Goal: Transaction & Acquisition: Download file/media

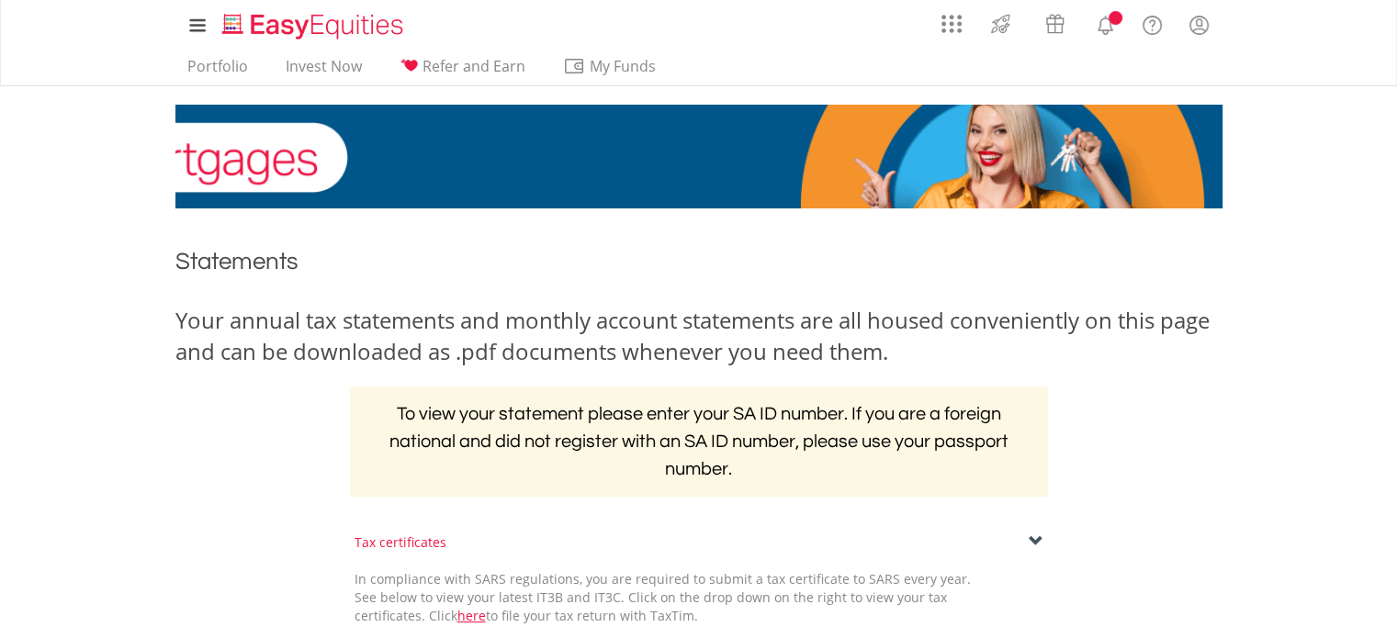
scroll to position [276, 0]
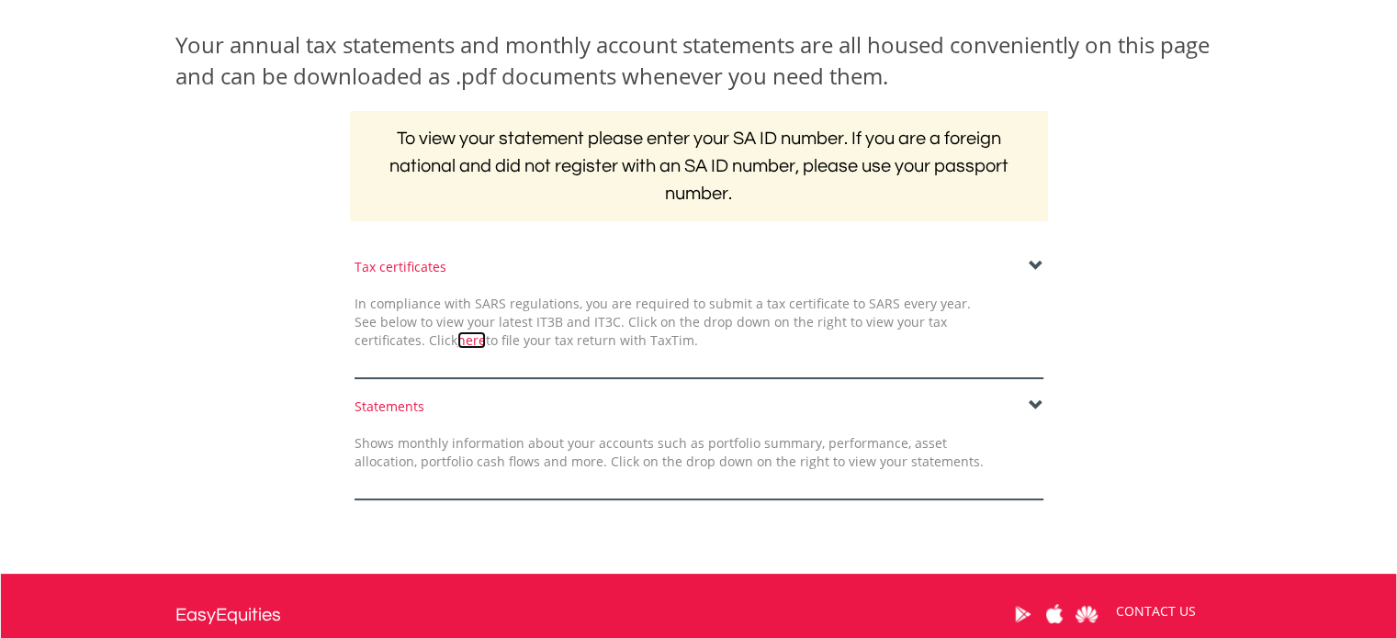
click at [457, 345] on link "here" at bounding box center [471, 340] width 28 height 17
click at [1036, 260] on span at bounding box center [1036, 266] width 15 height 15
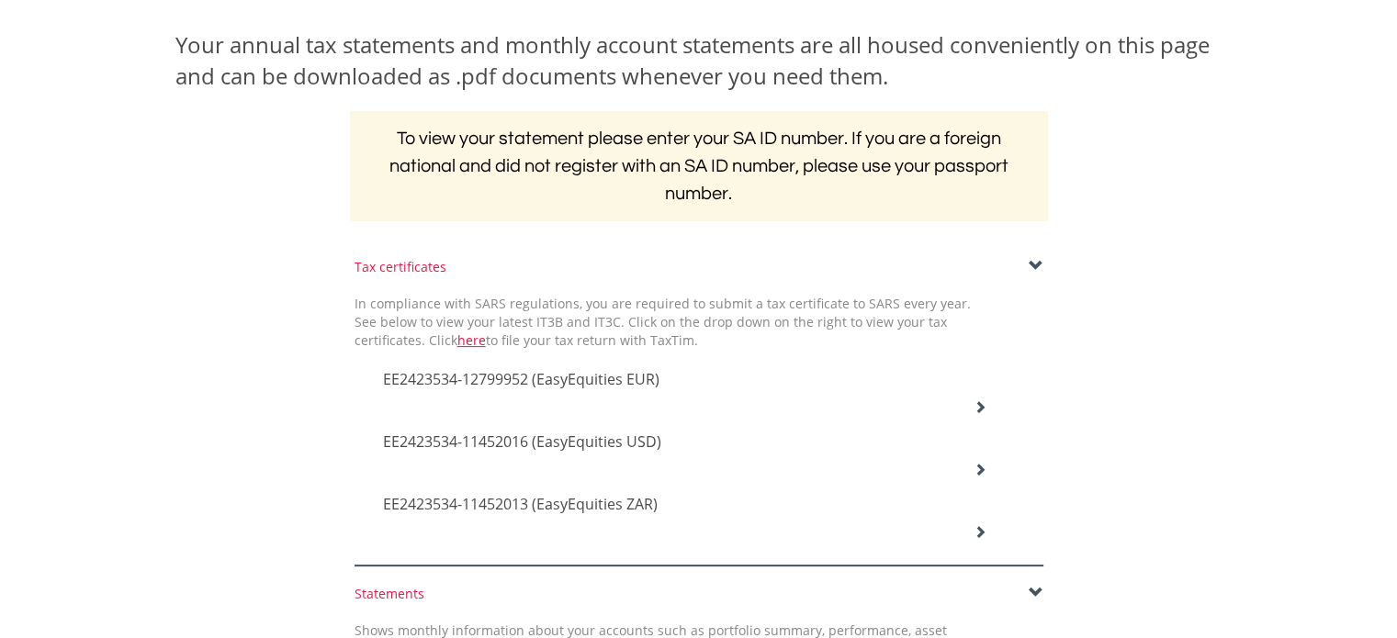
click at [975, 400] on icon at bounding box center [980, 406] width 13 height 13
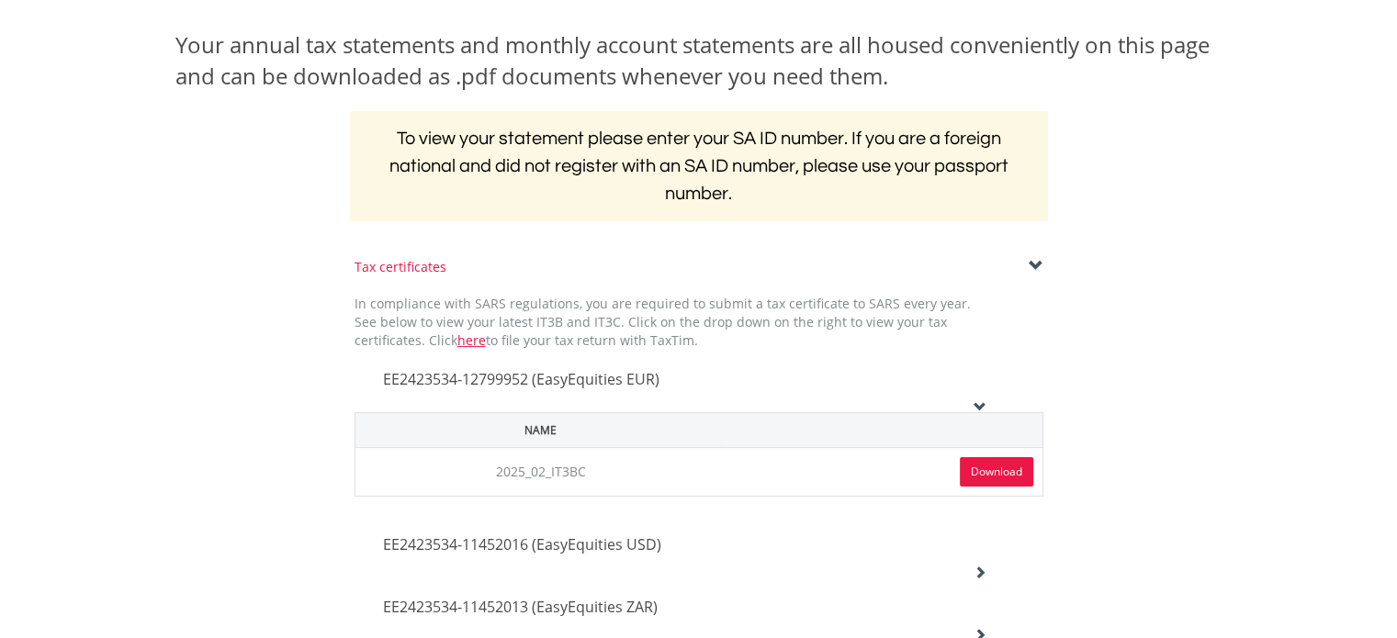
click at [1001, 477] on link "Download" at bounding box center [996, 471] width 73 height 29
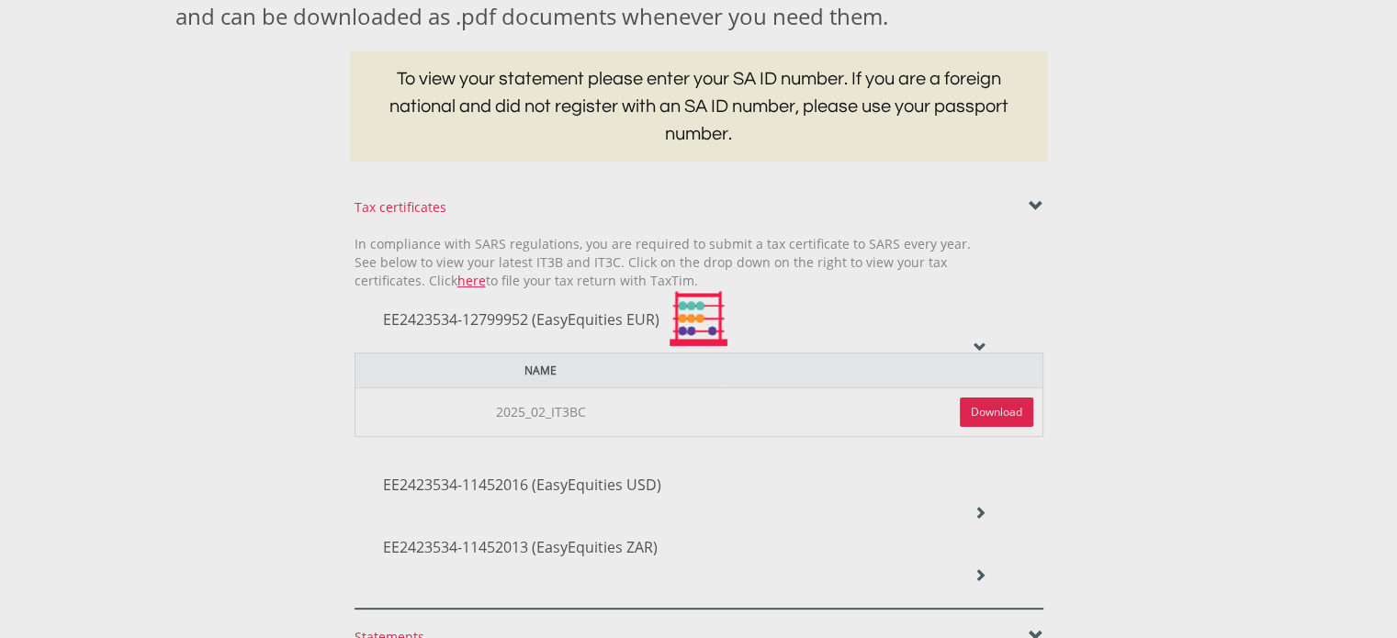
scroll to position [367, 0]
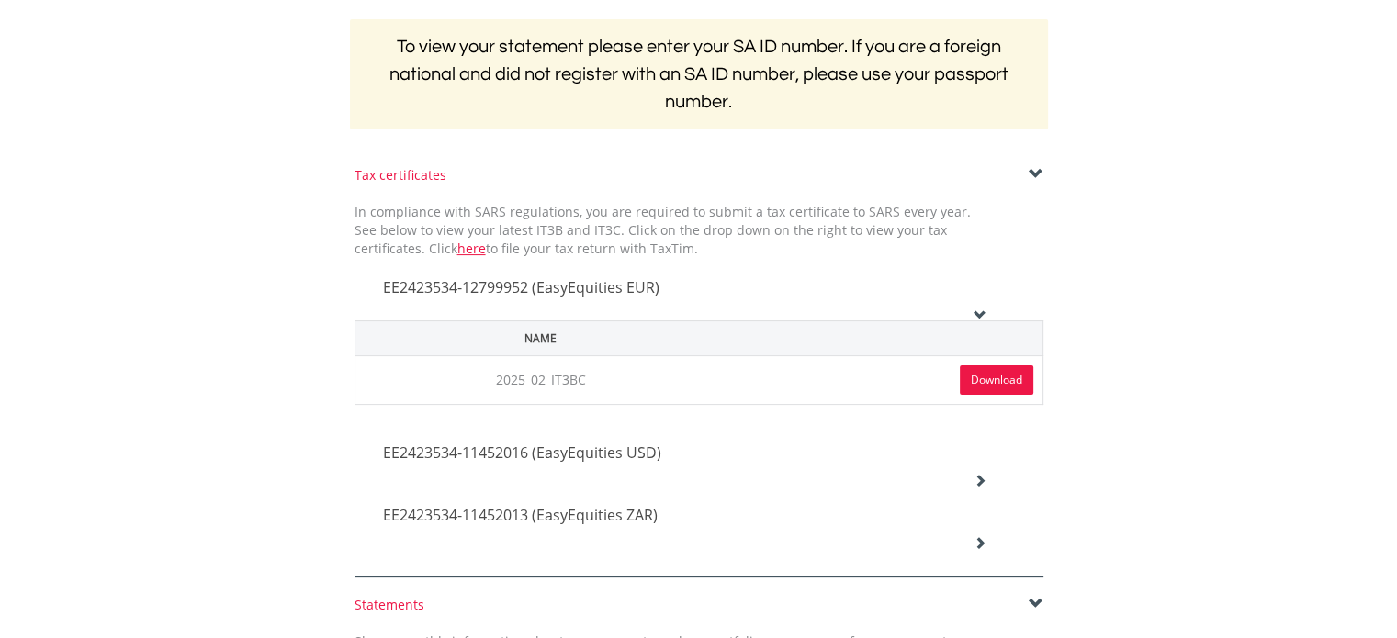
click at [980, 474] on icon at bounding box center [980, 480] width 13 height 13
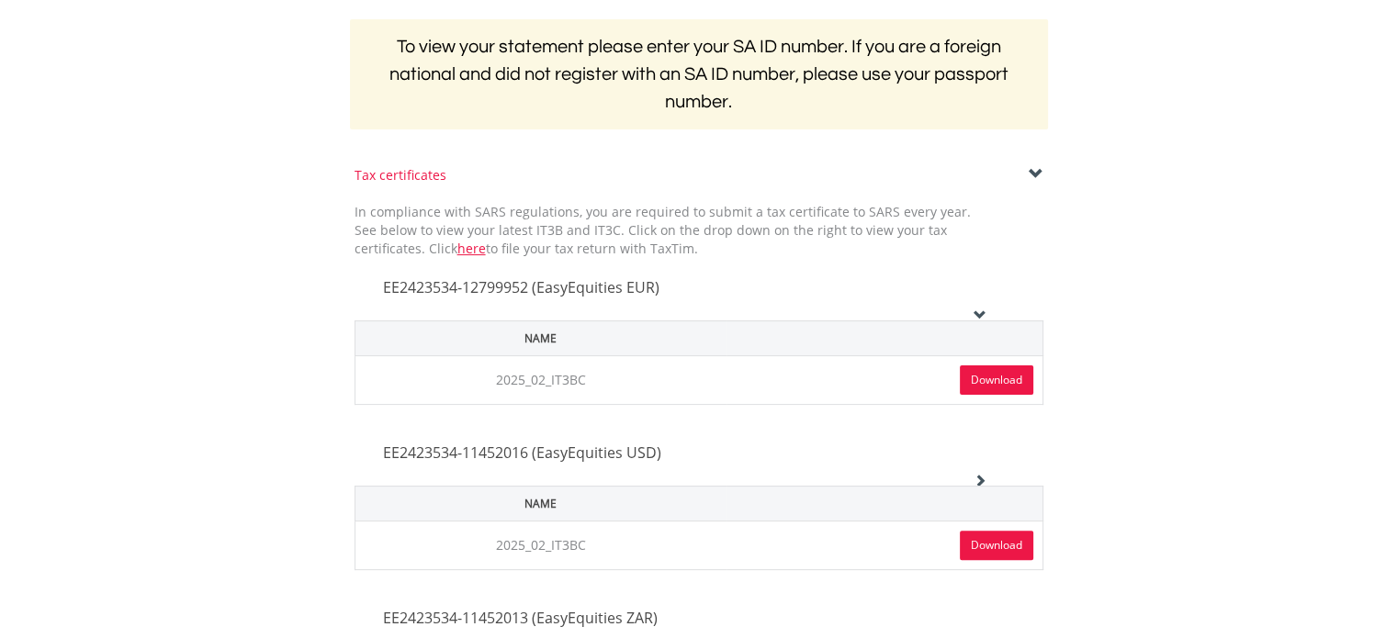
click at [979, 545] on link "Download" at bounding box center [996, 545] width 73 height 29
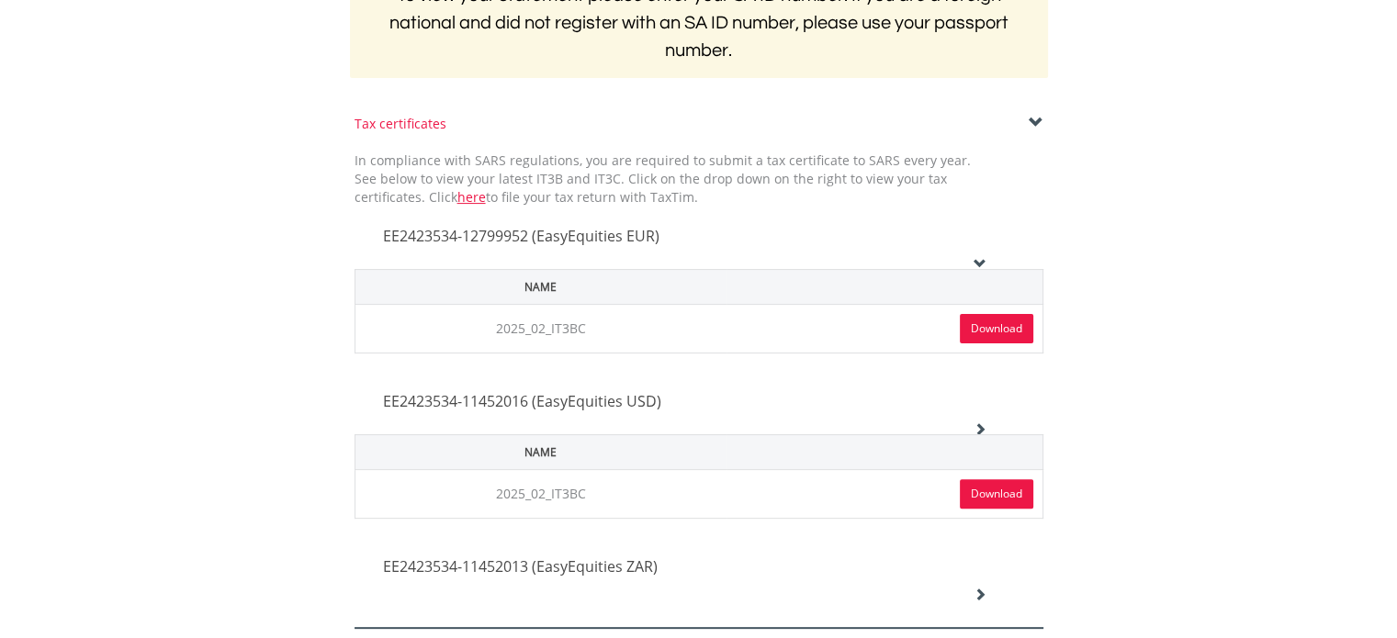
scroll to position [551, 0]
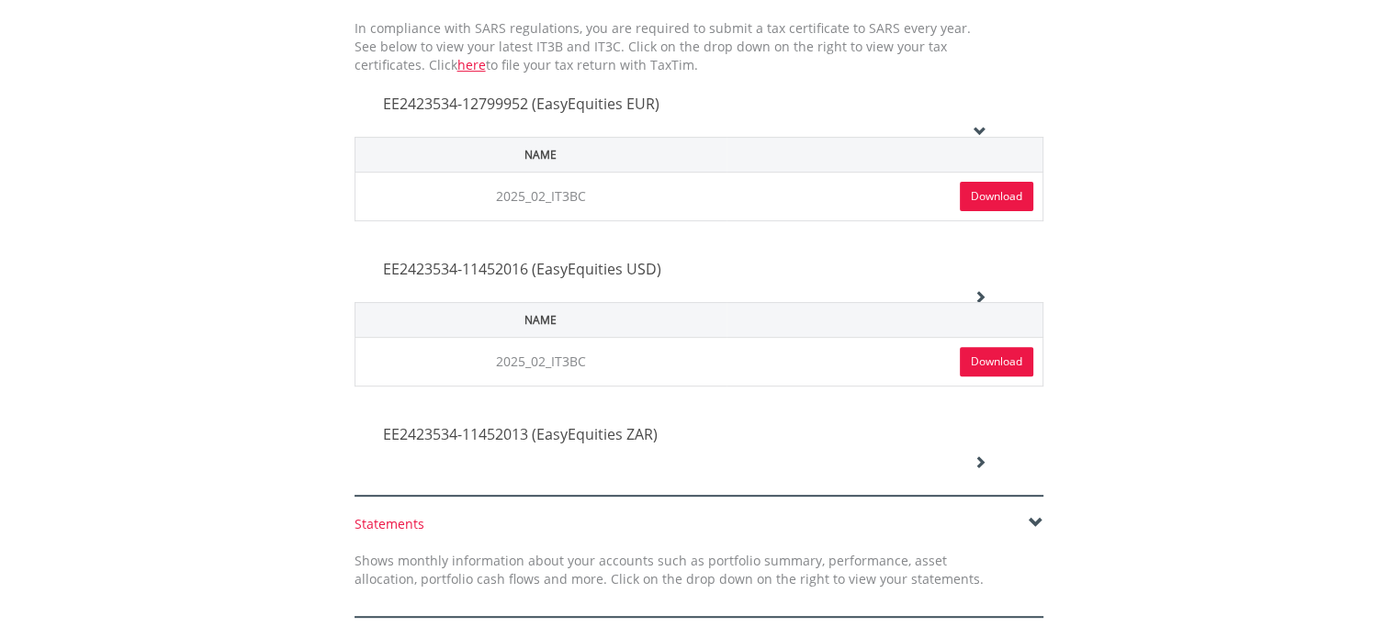
click at [975, 456] on icon at bounding box center [980, 462] width 13 height 13
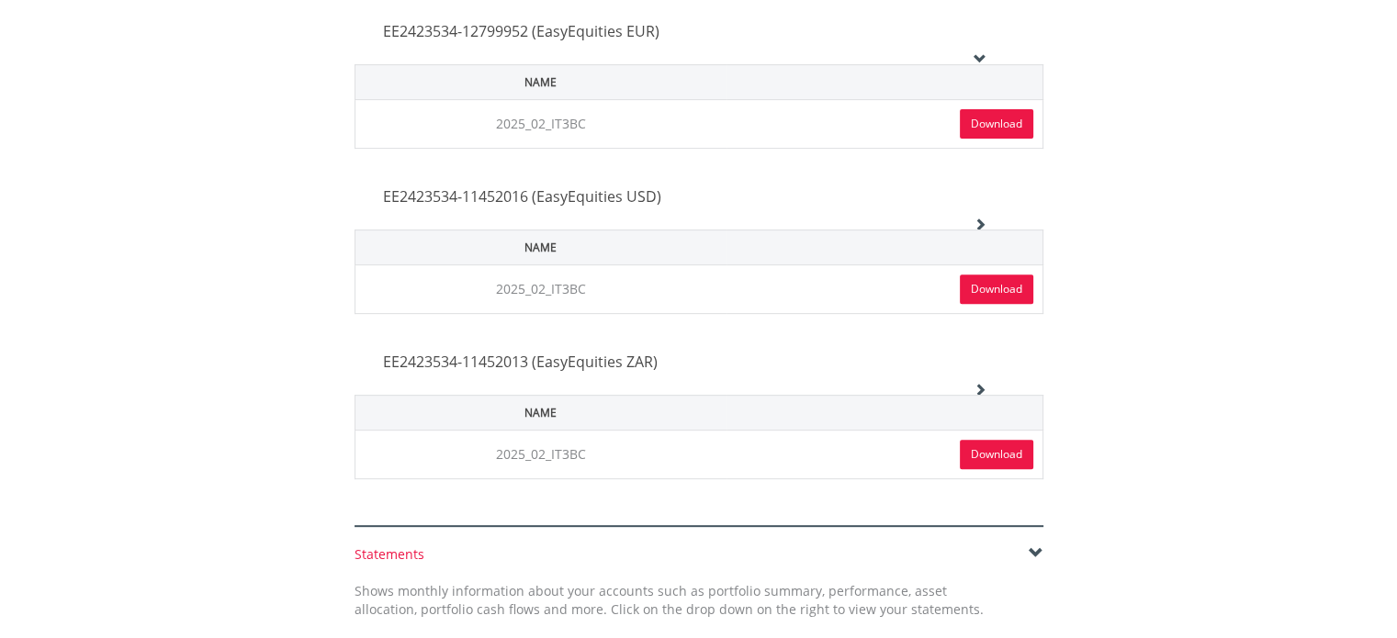
scroll to position [735, 0]
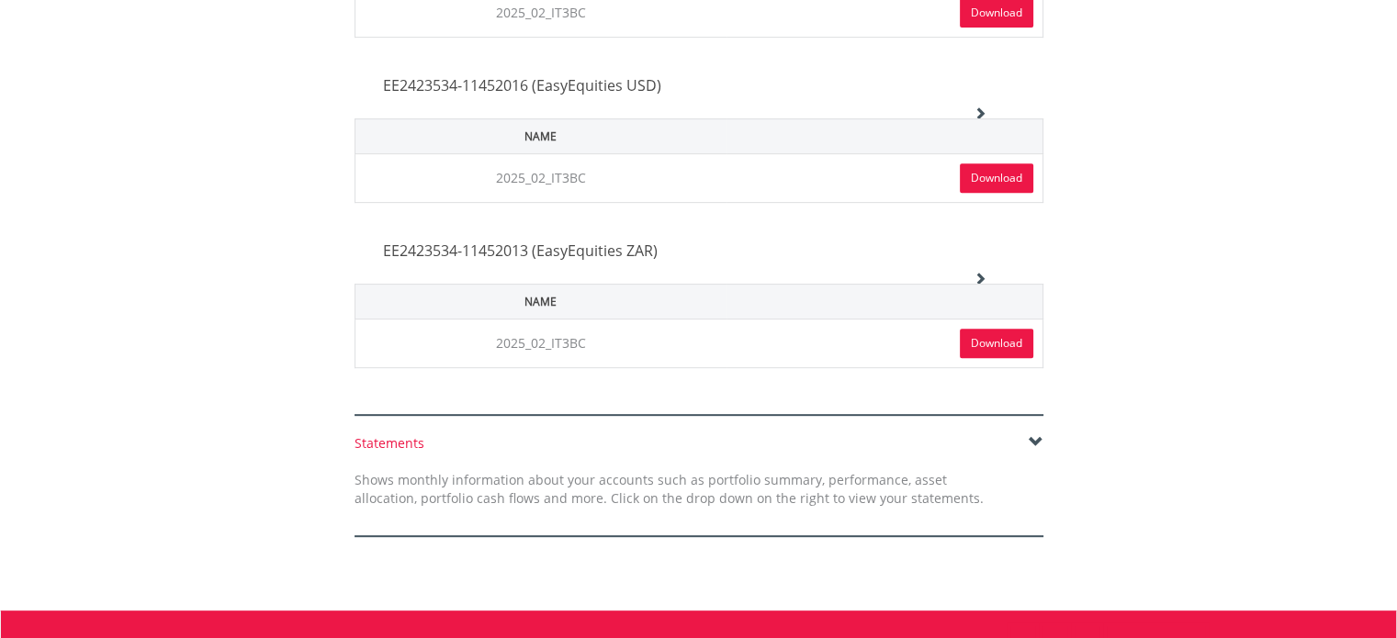
click at [994, 348] on link "Download" at bounding box center [996, 343] width 73 height 29
click at [1032, 443] on span at bounding box center [1036, 442] width 15 height 15
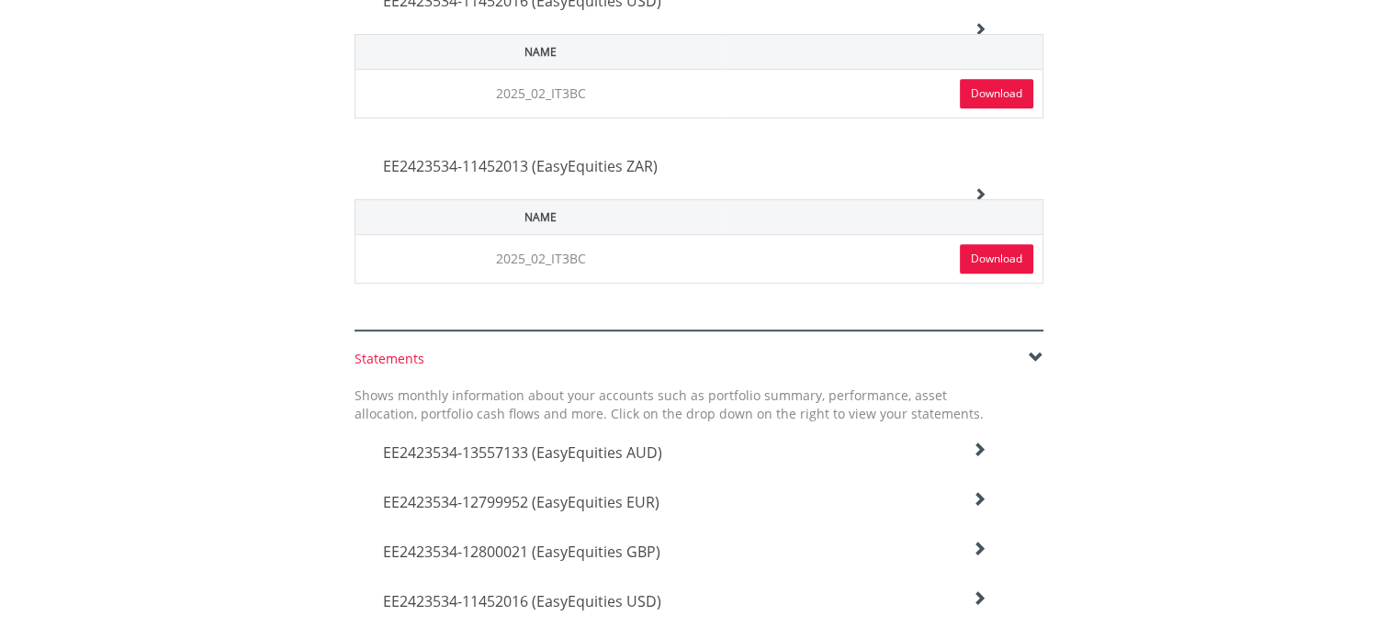
scroll to position [919, 0]
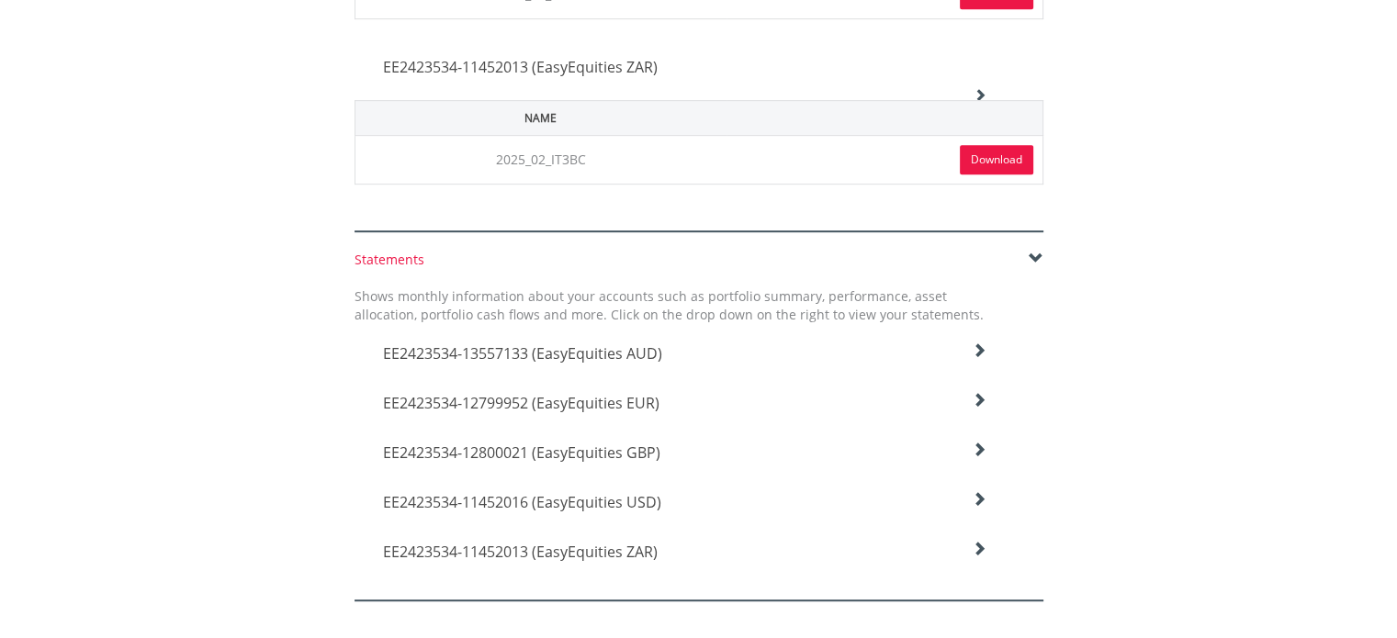
click at [976, 358] on icon at bounding box center [979, 351] width 15 height 15
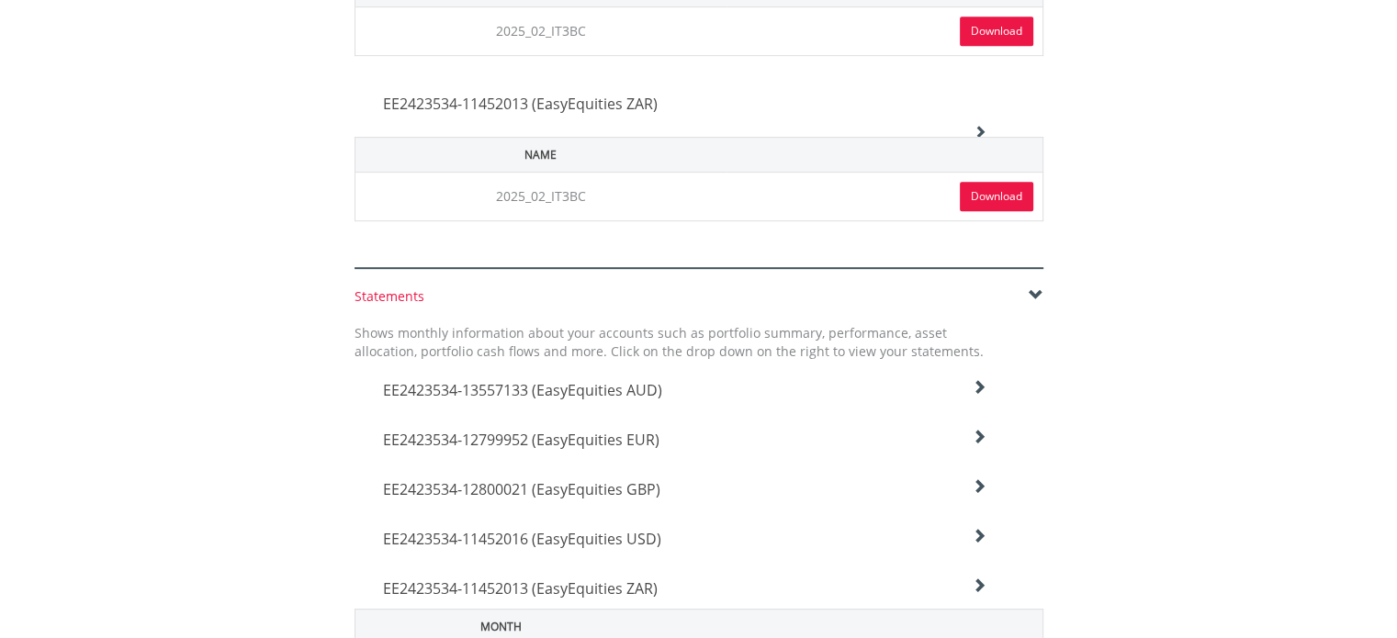
scroll to position [735, 0]
